Goal: Information Seeking & Learning: Learn about a topic

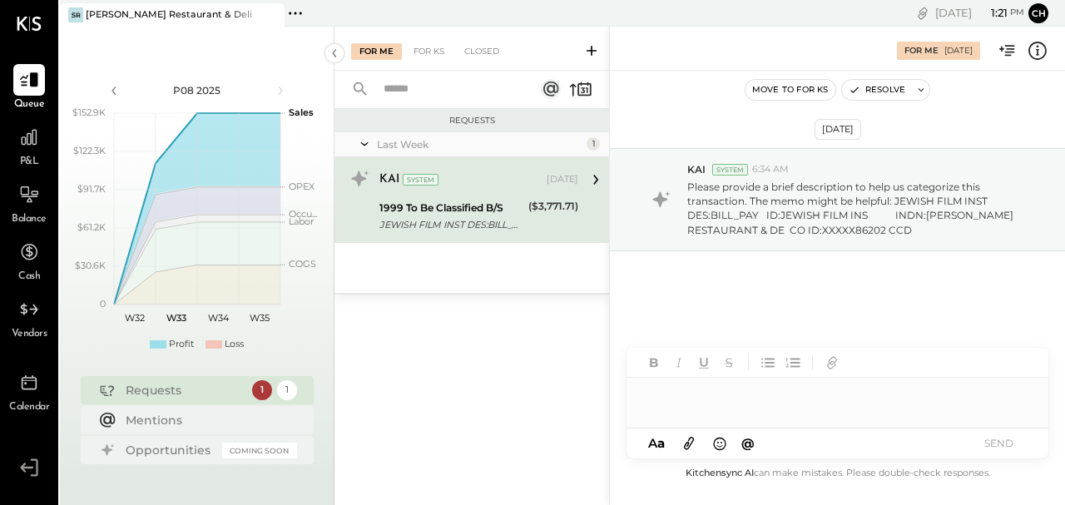
click at [32, 153] on div "P&L" at bounding box center [29, 146] width 32 height 48
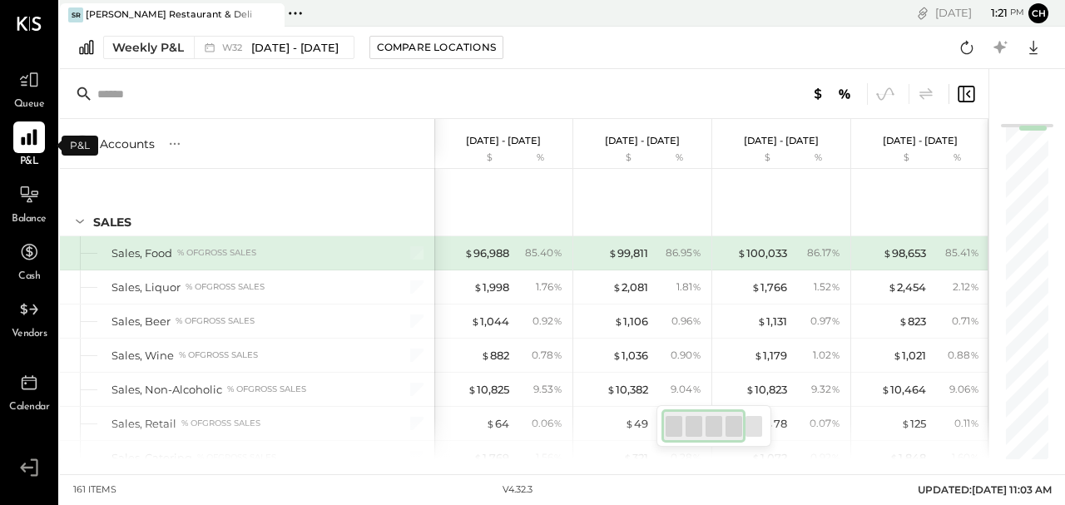
click at [37, 146] on icon at bounding box center [29, 137] width 22 height 22
click at [30, 159] on span "P&L" at bounding box center [29, 162] width 19 height 15
click at [22, 191] on icon at bounding box center [29, 195] width 22 height 22
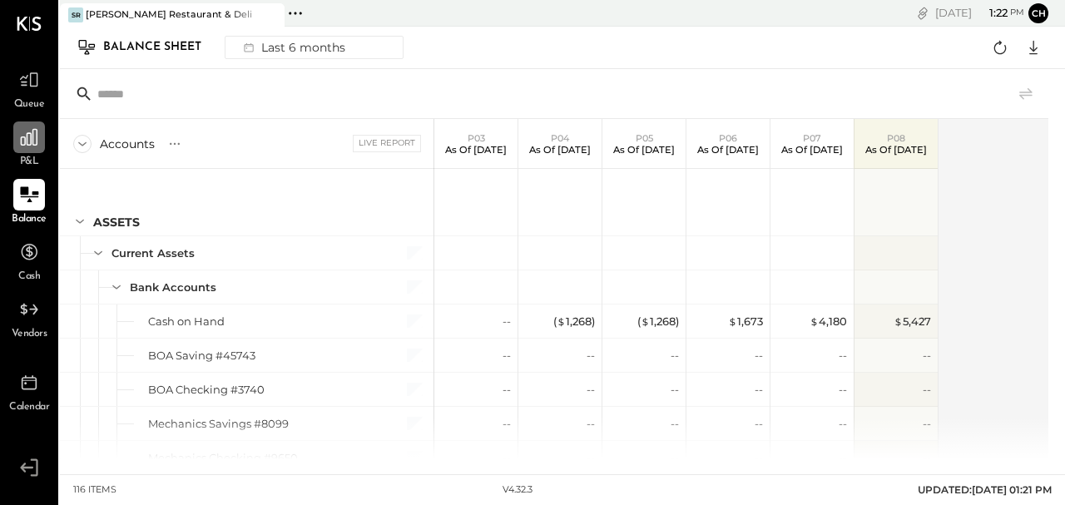
click at [28, 136] on icon at bounding box center [29, 137] width 22 height 22
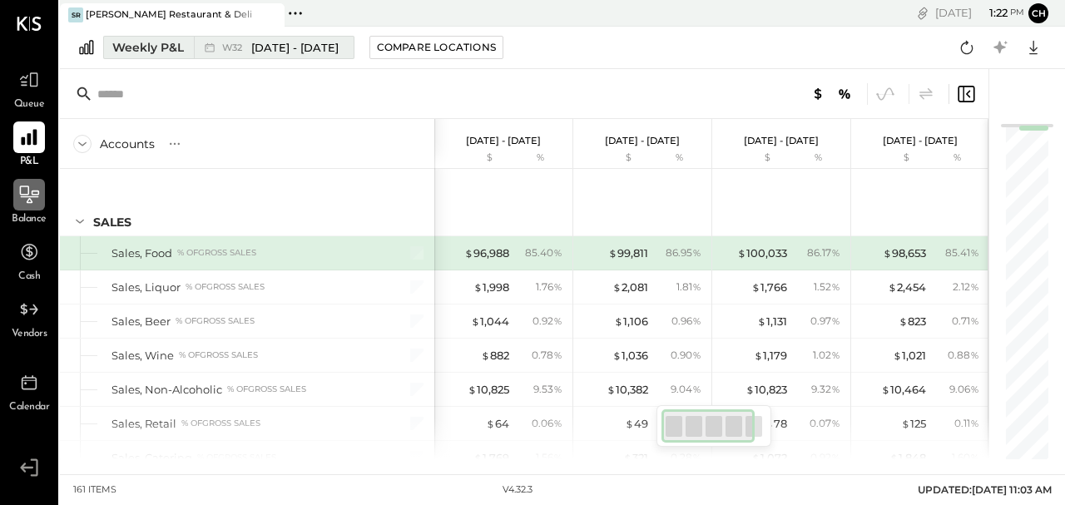
click at [161, 45] on div "Weekly P&L" at bounding box center [148, 47] width 72 height 17
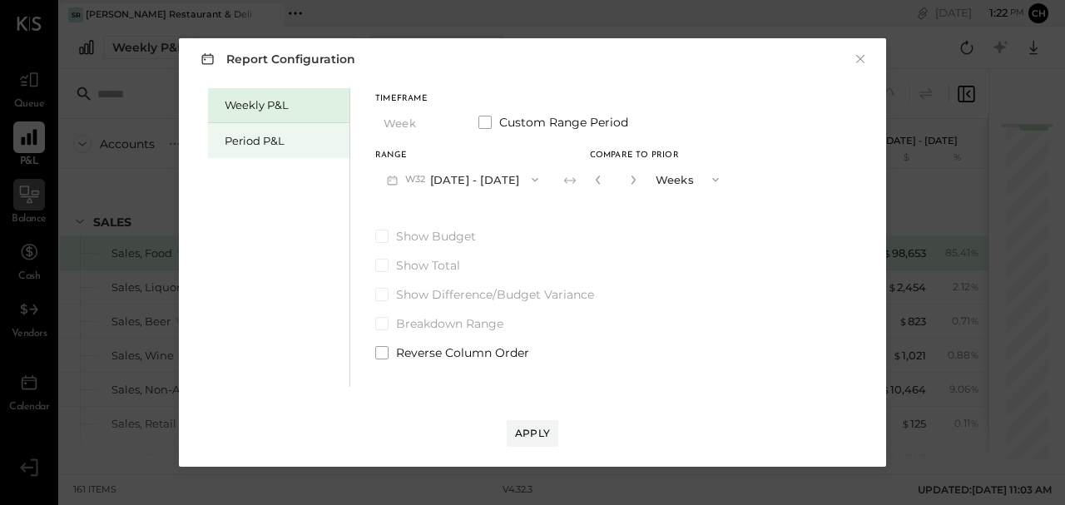
click at [263, 143] on div "Period P&L" at bounding box center [283, 141] width 117 height 16
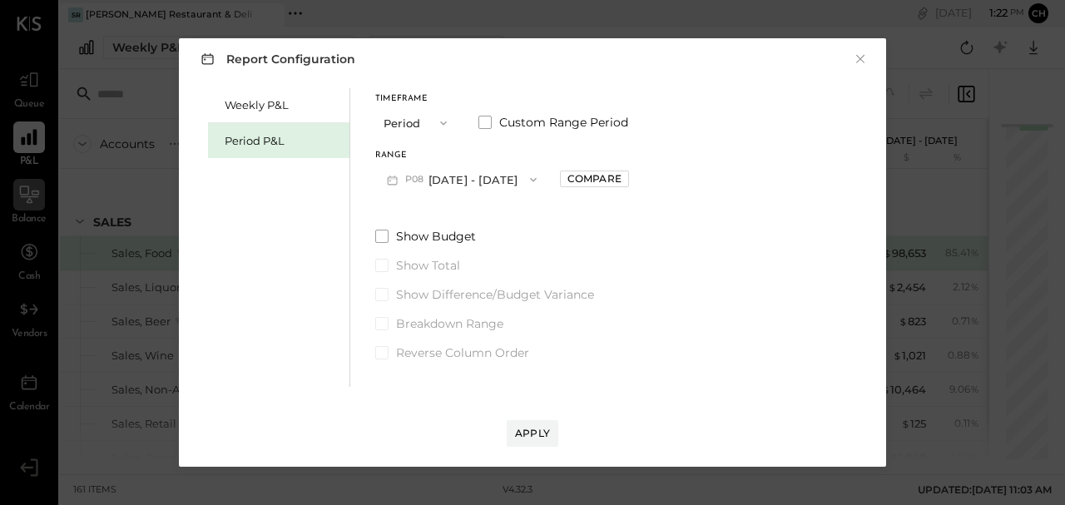
click at [446, 182] on button "P08 [DATE] - [DATE]" at bounding box center [461, 179] width 173 height 31
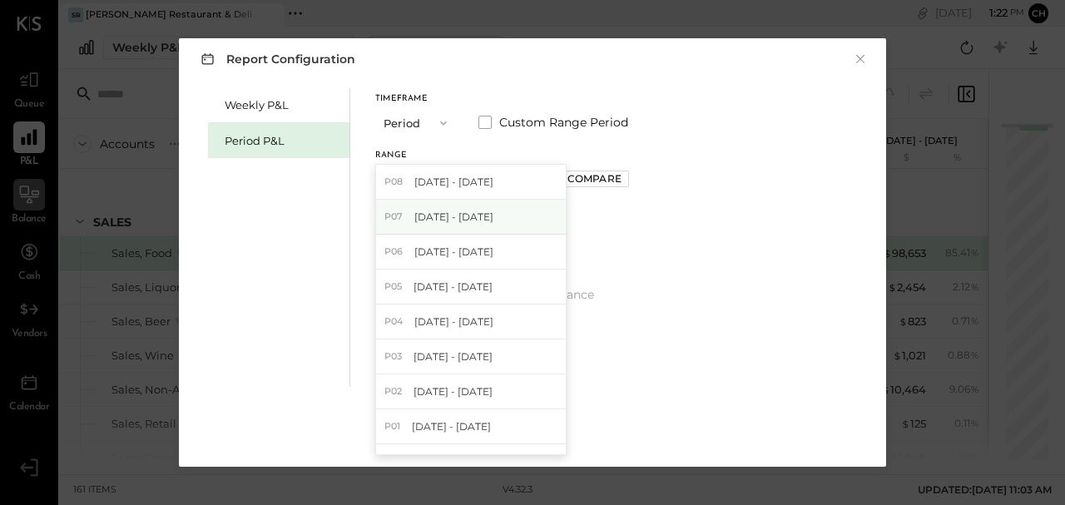
click at [489, 220] on span "[DATE] - [DATE]" at bounding box center [453, 217] width 79 height 14
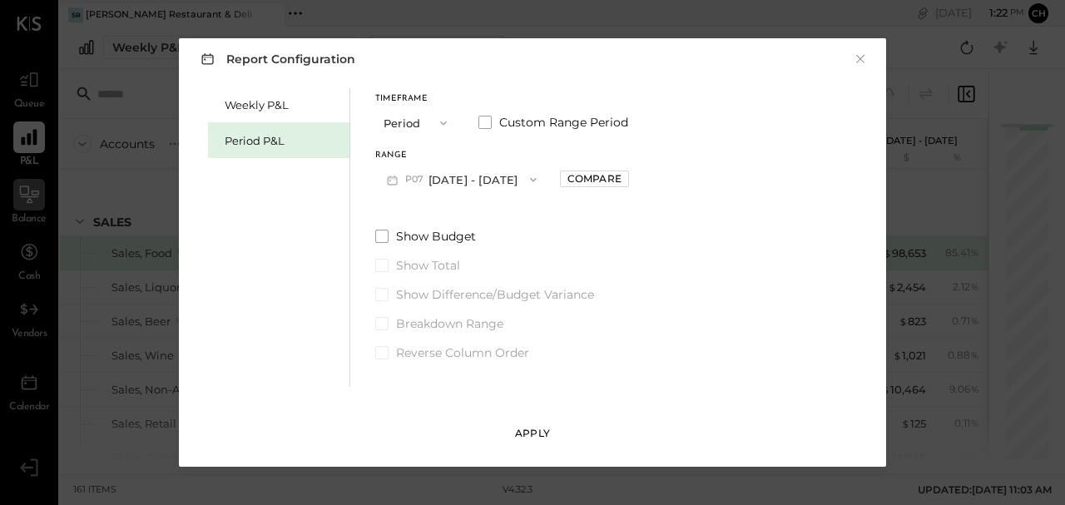
click at [524, 439] on div "Apply" at bounding box center [532, 433] width 35 height 14
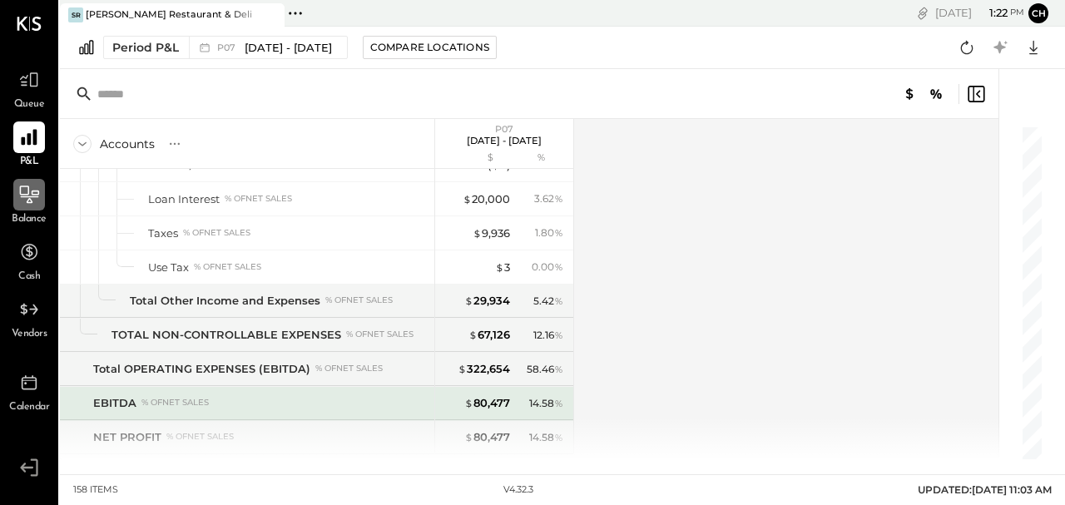
scroll to position [4206, 0]
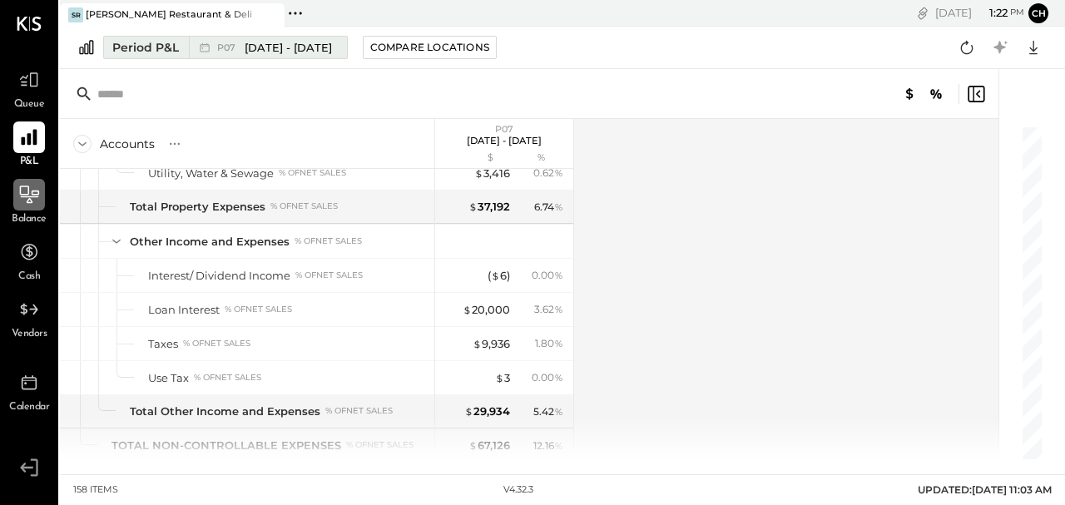
click at [263, 47] on span "[DATE] - [DATE]" at bounding box center [288, 48] width 87 height 16
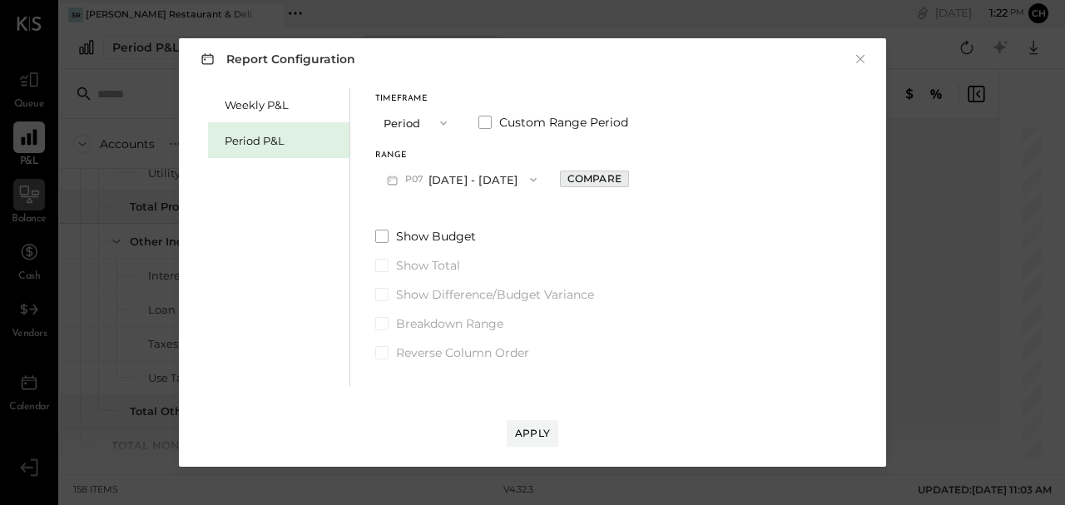
click at [601, 178] on div "Compare" at bounding box center [595, 178] width 54 height 14
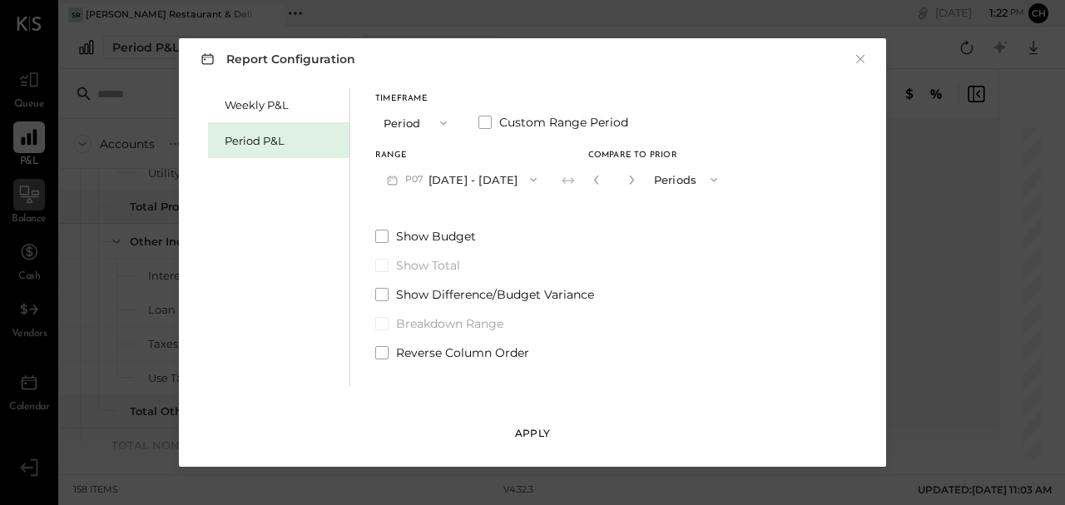
click at [537, 436] on div "Apply" at bounding box center [532, 433] width 35 height 14
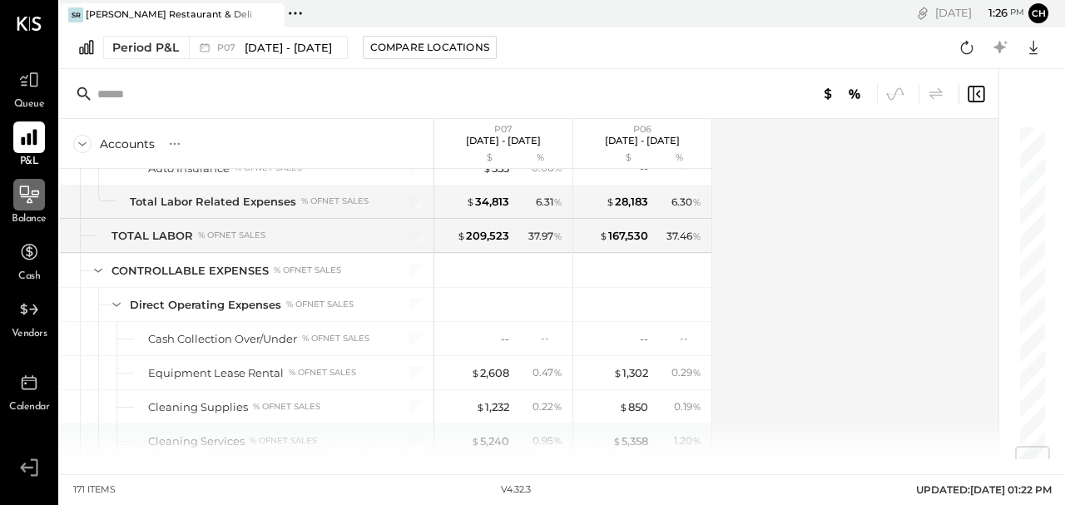
scroll to position [2663, 0]
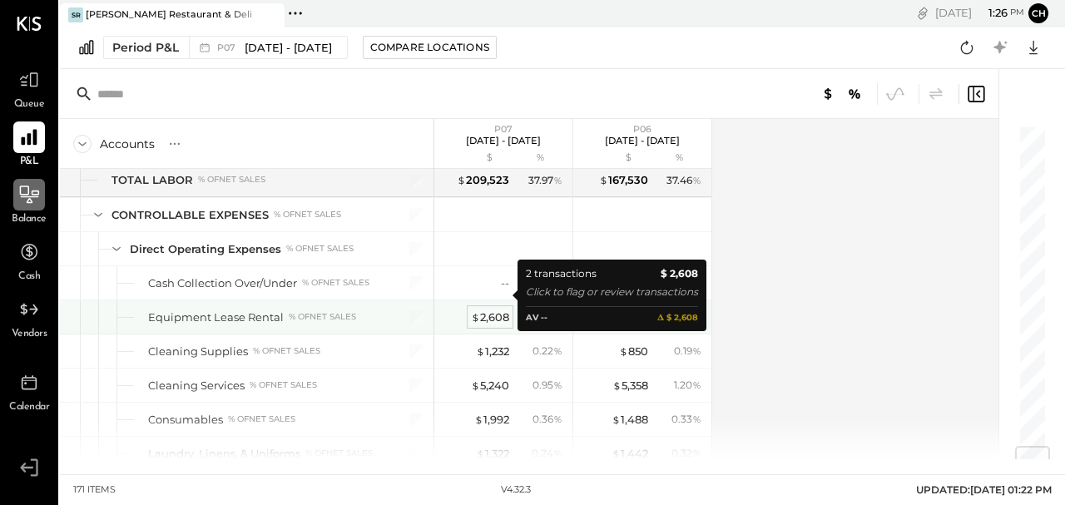
click at [500, 310] on div "$ 2,608" at bounding box center [490, 318] width 38 height 16
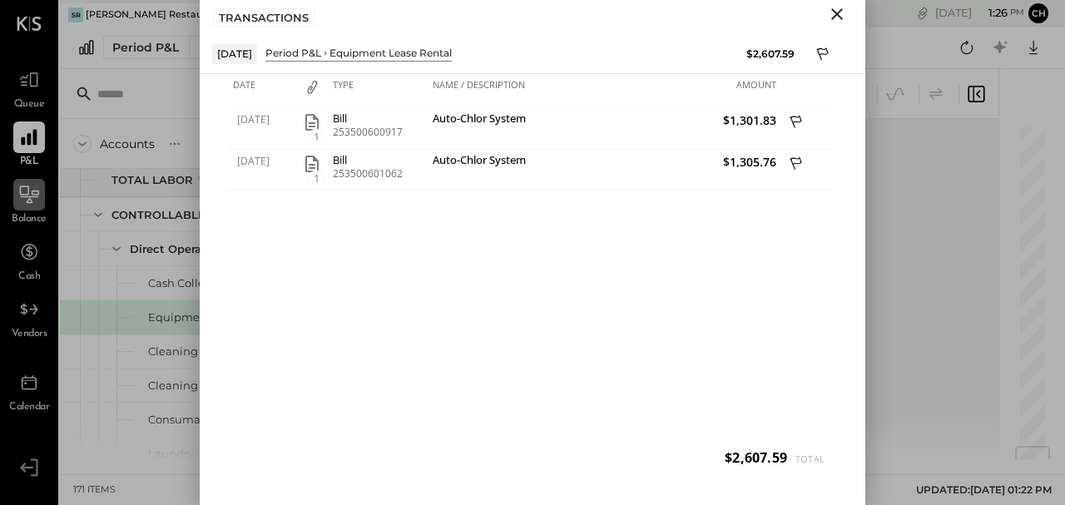
click at [837, 17] on icon "Close" at bounding box center [837, 14] width 20 height 20
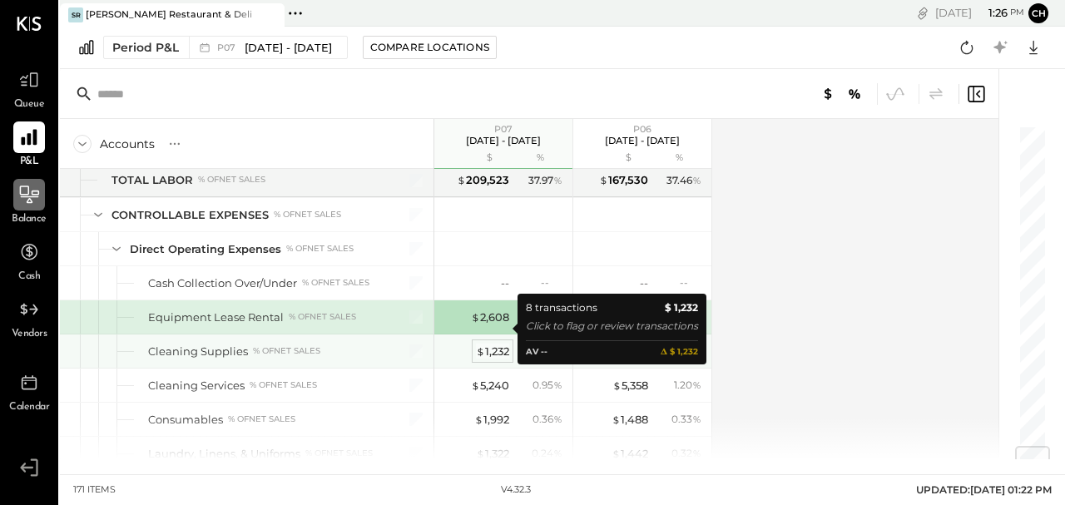
click at [499, 344] on div "$ 1,232" at bounding box center [492, 352] width 33 height 16
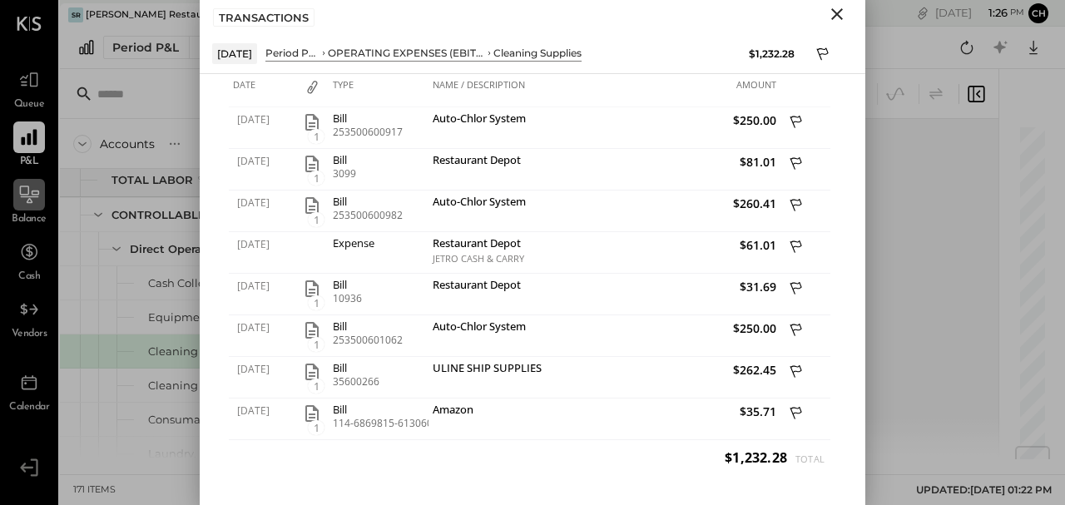
click at [841, 9] on icon "Close" at bounding box center [837, 14] width 12 height 12
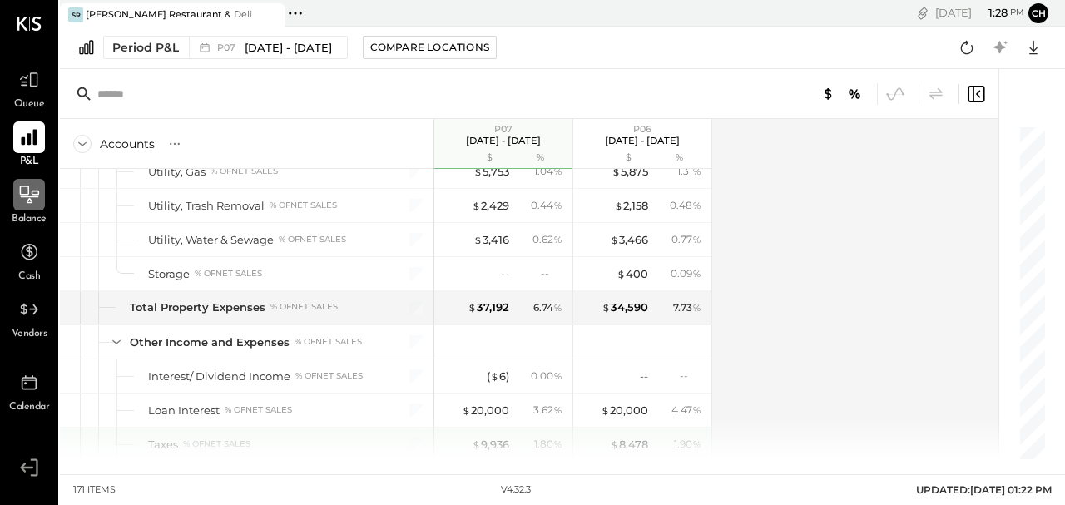
scroll to position [4661, 0]
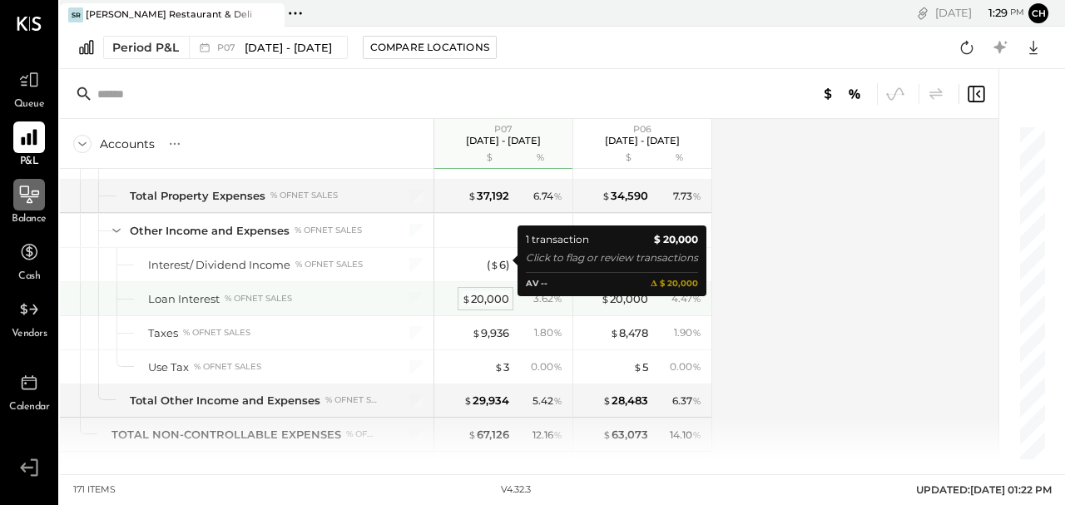
click at [484, 291] on div "$ 20,000" at bounding box center [485, 299] width 47 height 16
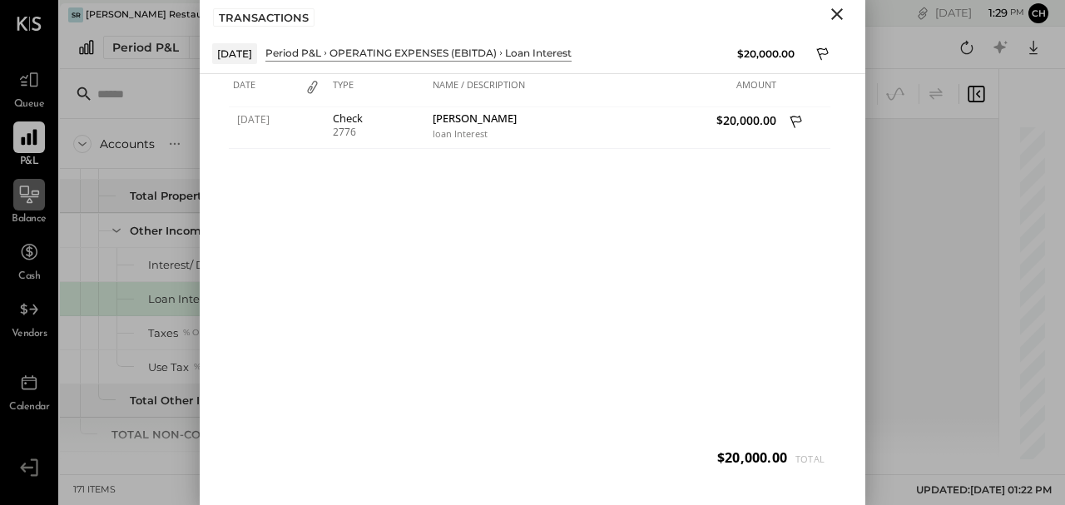
click at [836, 14] on icon "Close" at bounding box center [837, 14] width 12 height 12
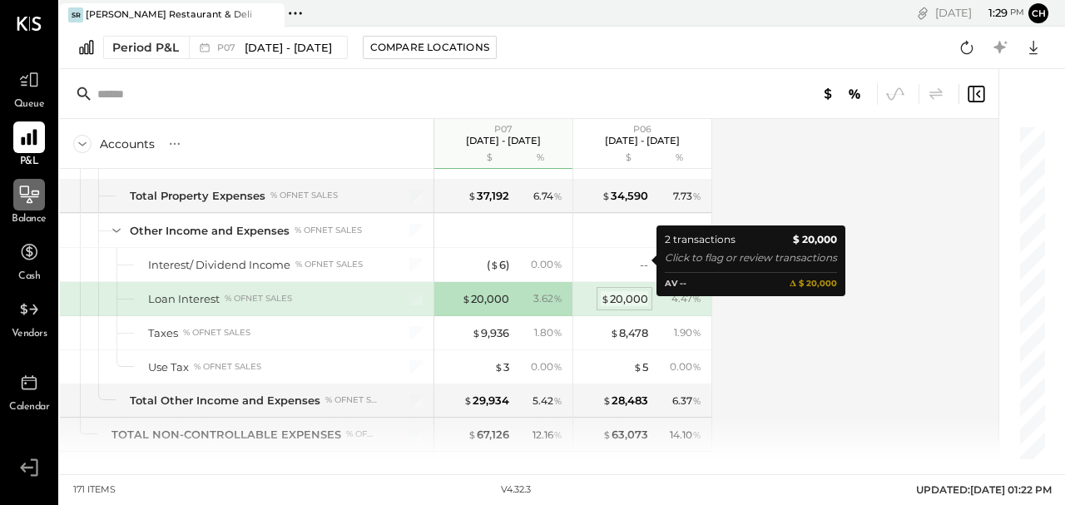
click at [617, 291] on div "$ 20,000" at bounding box center [624, 299] width 47 height 16
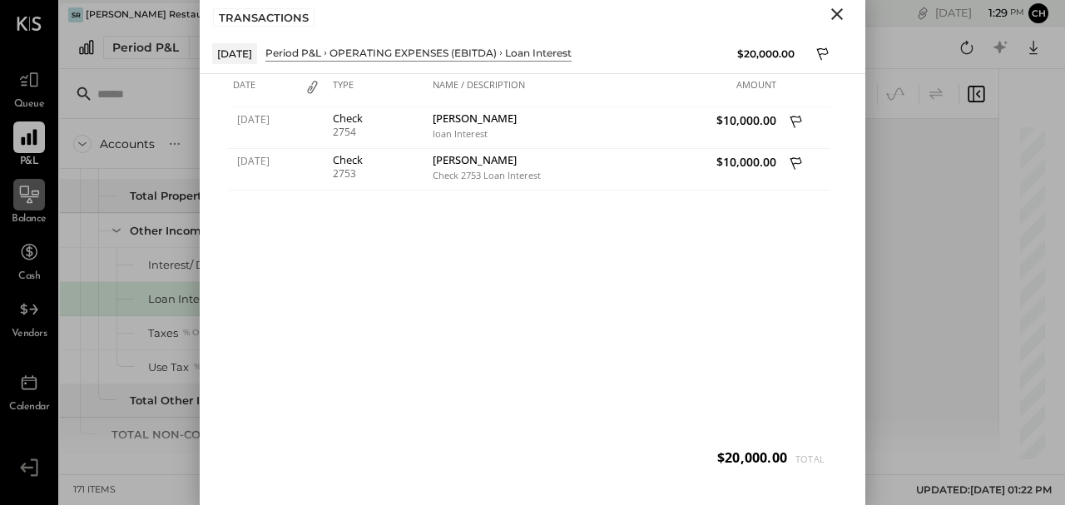
click at [837, 9] on icon "Close" at bounding box center [837, 14] width 20 height 20
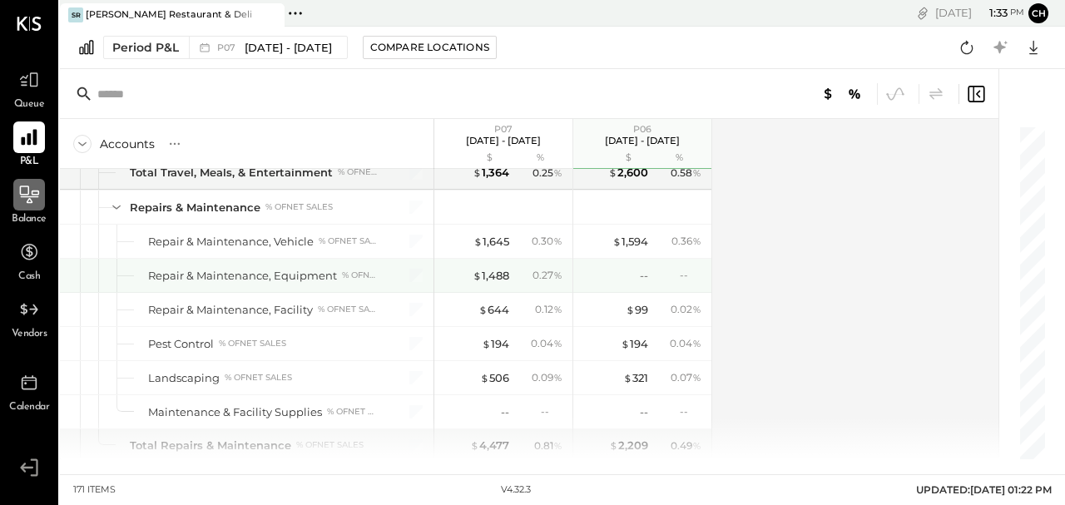
scroll to position [3813, 0]
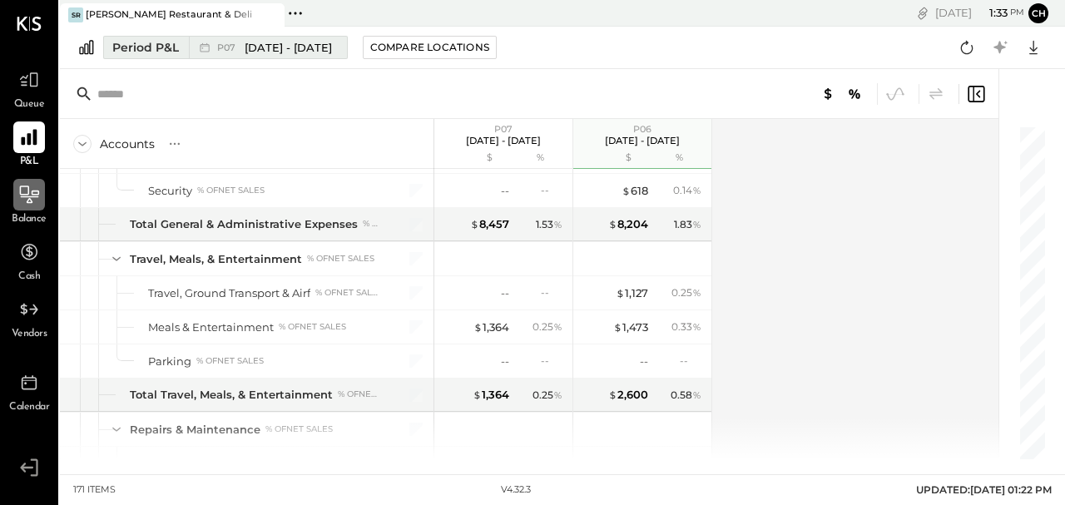
click at [141, 48] on div "Period P&L" at bounding box center [145, 47] width 67 height 17
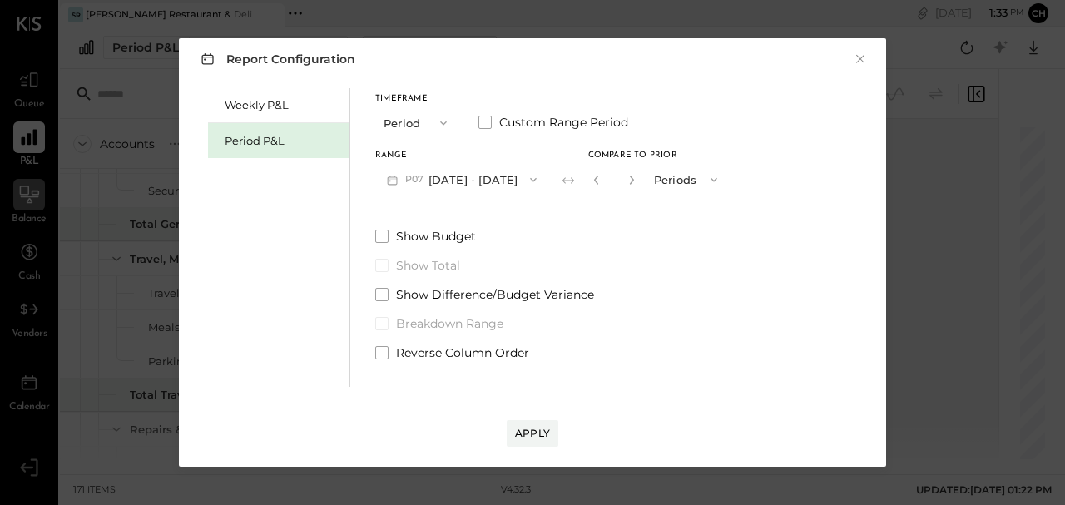
click at [415, 123] on button "Period" at bounding box center [416, 122] width 83 height 31
click at [406, 181] on div "YTD" at bounding box center [417, 182] width 82 height 30
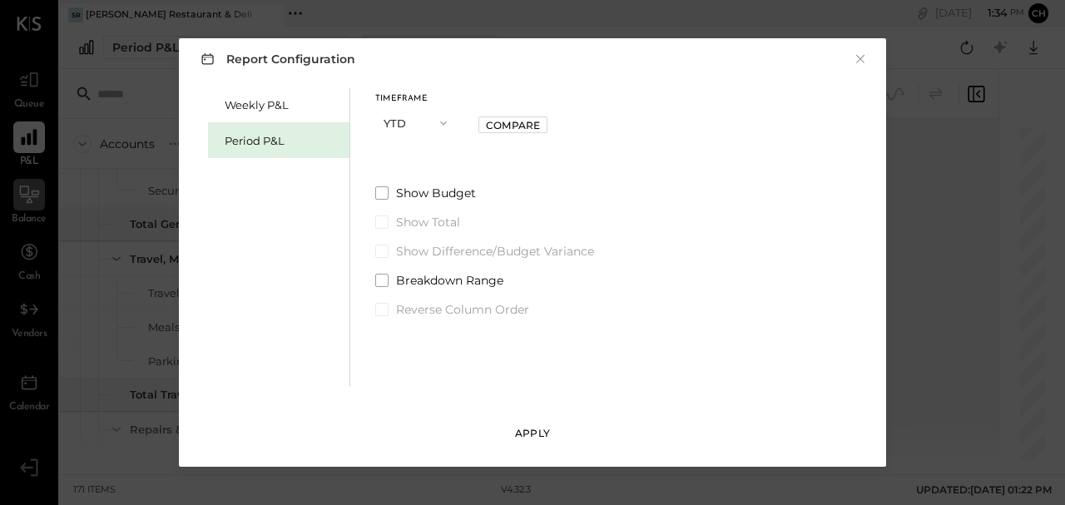
click at [525, 444] on button "Apply" at bounding box center [533, 433] width 52 height 27
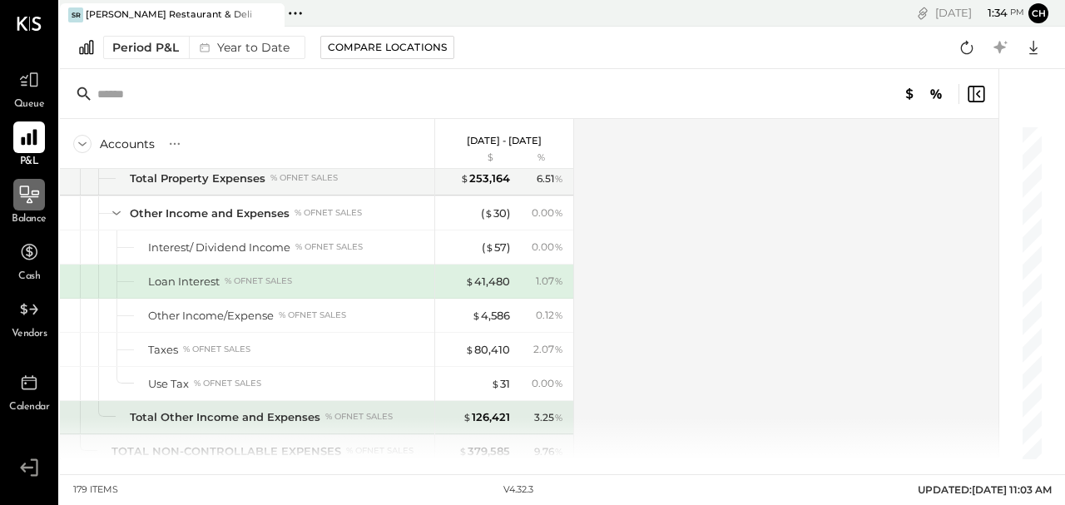
scroll to position [5028, 0]
